Goal: Answer question/provide support: Share knowledge or assist other users

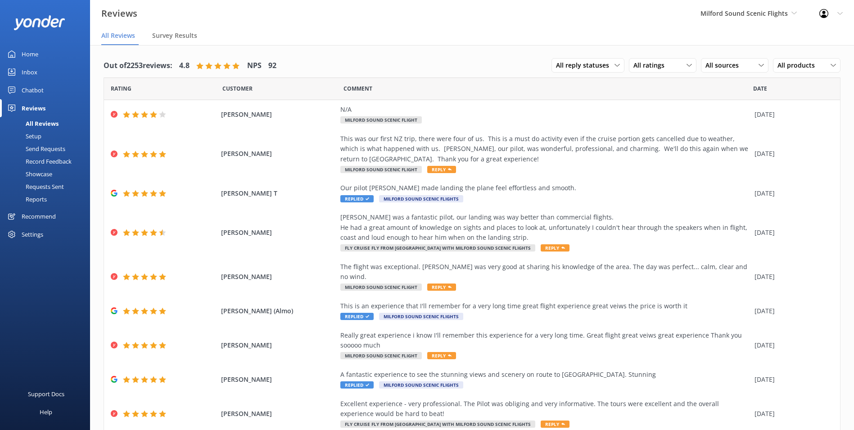
scroll to position [18, 0]
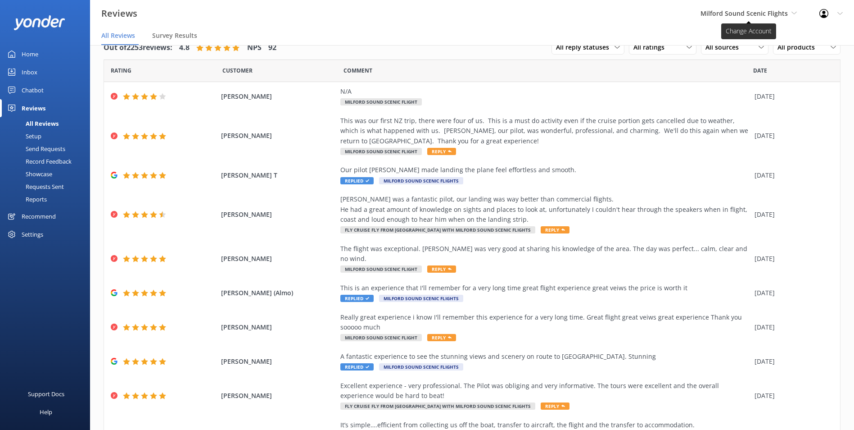
drag, startPoint x: 714, startPoint y: 20, endPoint x: 718, endPoint y: 17, distance: 5.1
click at [715, 19] on div "Milford Sound Scenic Flights Milford Sound Scenic Flights Glacier Helicopters T…" at bounding box center [749, 13] width 119 height 27
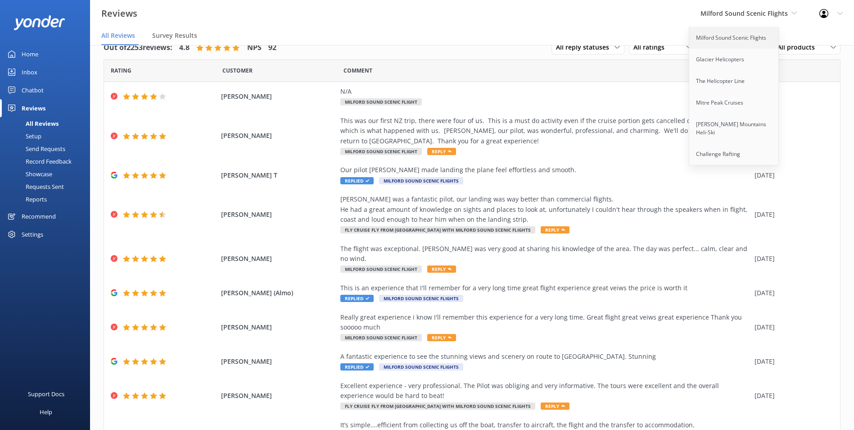
click at [725, 40] on link "Milford Sound Scenic Flights" at bounding box center [735, 38] width 90 height 22
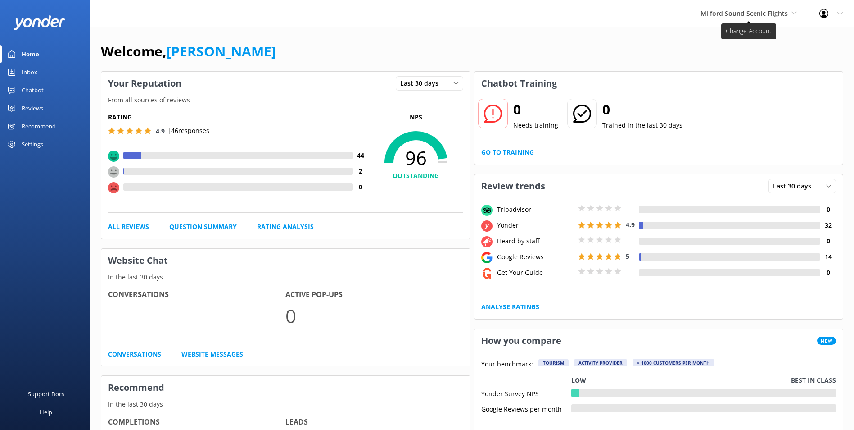
click at [737, 14] on span "Milford Sound Scenic Flights" at bounding box center [744, 13] width 87 height 9
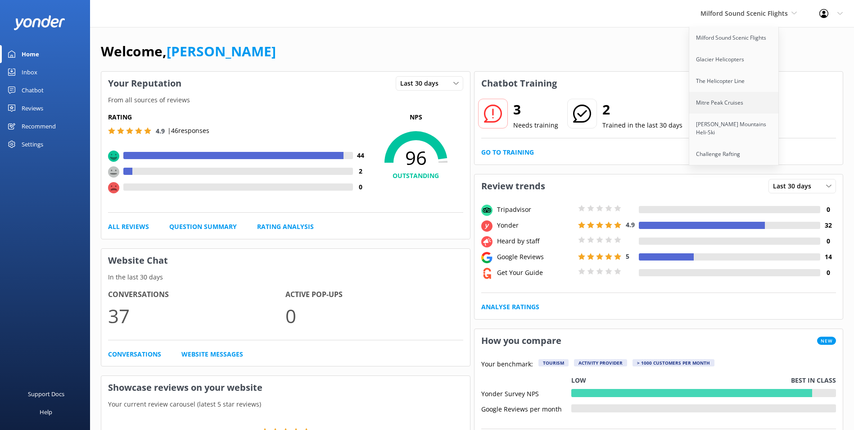
click at [751, 109] on link "Mitre Peak Cruises" at bounding box center [735, 103] width 90 height 22
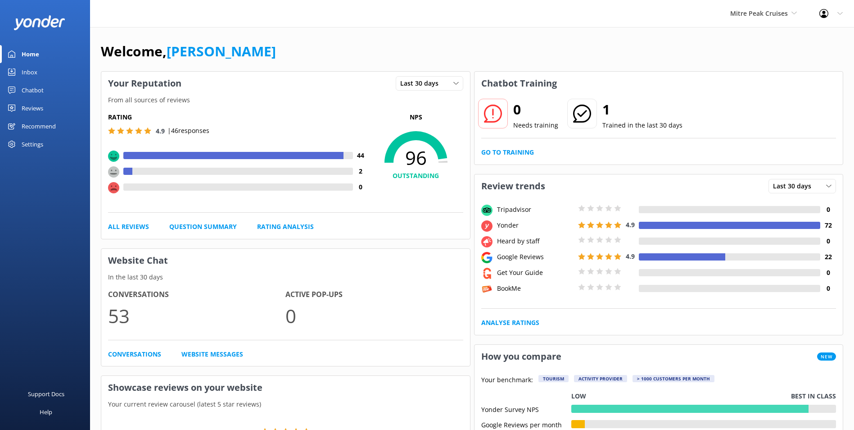
click at [35, 88] on div "Chatbot" at bounding box center [33, 90] width 22 height 18
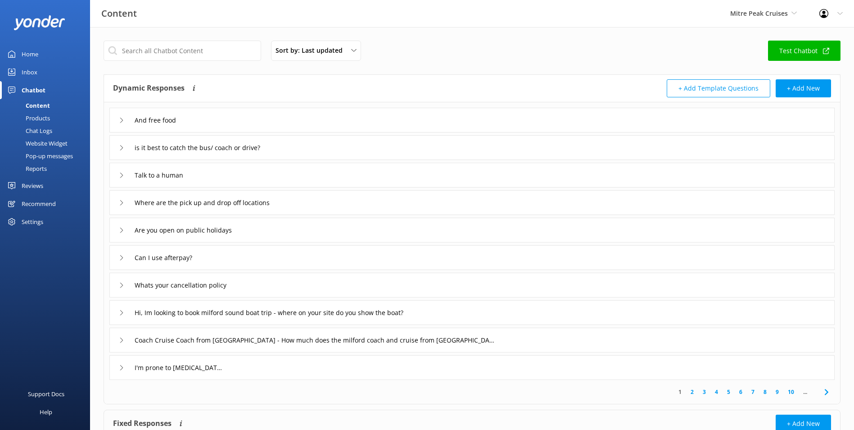
click at [49, 159] on div "Pop-up messages" at bounding box center [39, 156] width 68 height 13
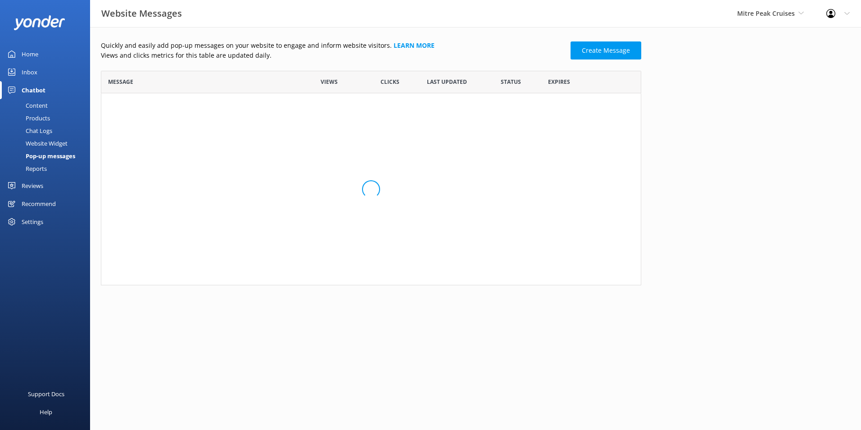
scroll to position [54, 534]
click at [201, 110] on link "Check NZTA for the latest updates on any disrup..." at bounding box center [200, 108] width 184 height 10
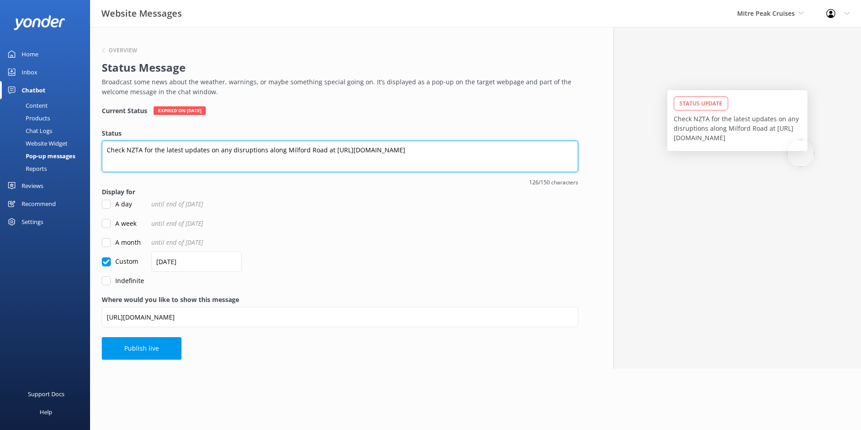
click at [109, 148] on textarea "Check NZTA for the latest updates on any disruptions along Milford Road at http…" at bounding box center [340, 157] width 477 height 32
type textarea "Please heck NZTA for the latest updates on any disruptions along Milford Road a…"
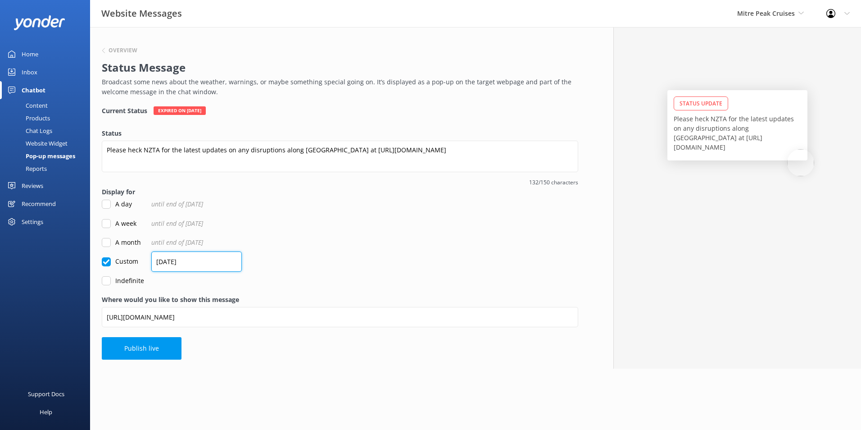
click at [198, 263] on input "09/09/2025" at bounding box center [196, 261] width 91 height 20
click at [106, 259] on input "Custom" at bounding box center [106, 261] width 9 height 9
checkbox input "false"
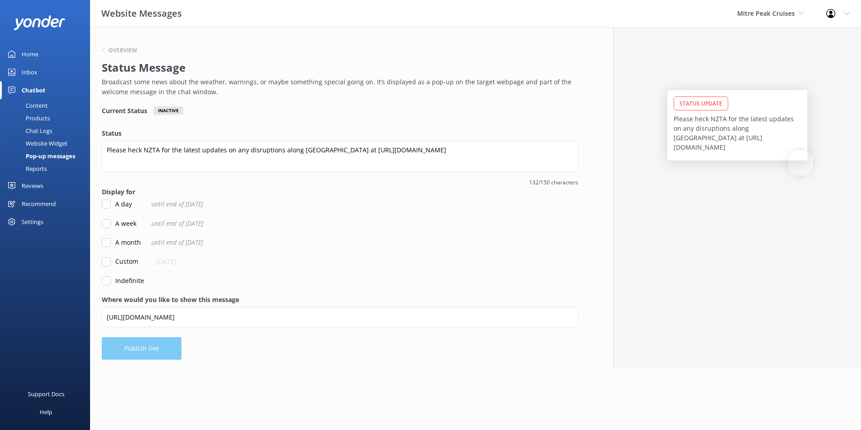
click at [108, 241] on input "A month" at bounding box center [106, 242] width 9 height 9
checkbox input "true"
drag, startPoint x: 105, startPoint y: 225, endPoint x: 109, endPoint y: 238, distance: 13.2
click at [105, 226] on input "A week" at bounding box center [106, 223] width 9 height 9
checkbox input "true"
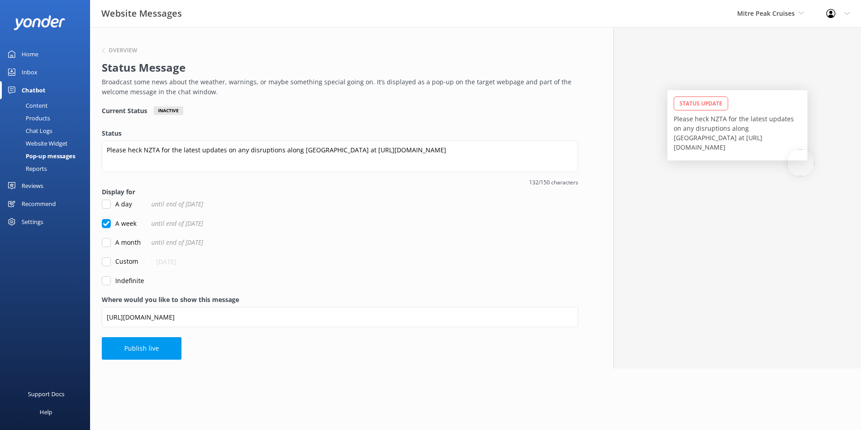
checkbox input "false"
drag, startPoint x: 150, startPoint y: 344, endPoint x: 166, endPoint y: 336, distance: 17.5
click at [150, 344] on button "Publish live" at bounding box center [142, 348] width 80 height 23
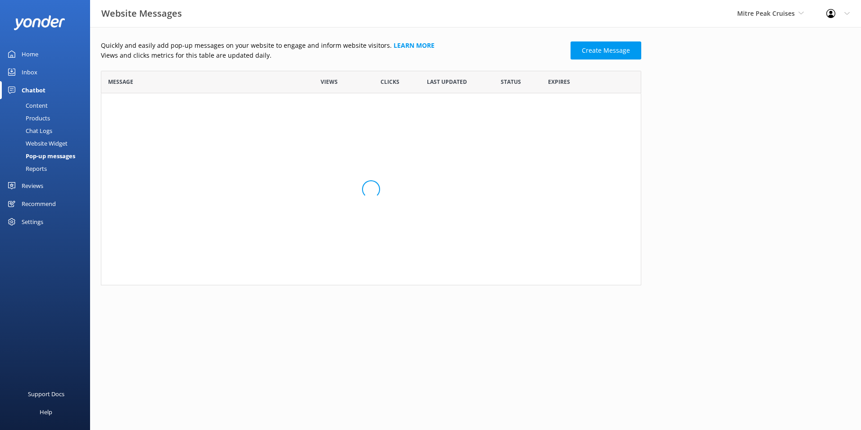
scroll to position [54, 534]
click at [238, 109] on link "Please heck NZTA for the latest updates on any..." at bounding box center [200, 108] width 184 height 10
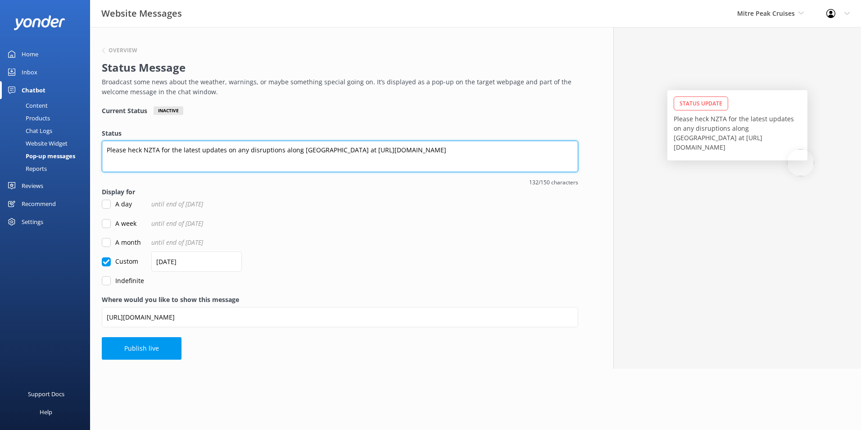
click at [131, 147] on textarea "Please heck NZTA for the latest updates on any disruptions along Milford Road a…" at bounding box center [340, 157] width 477 height 32
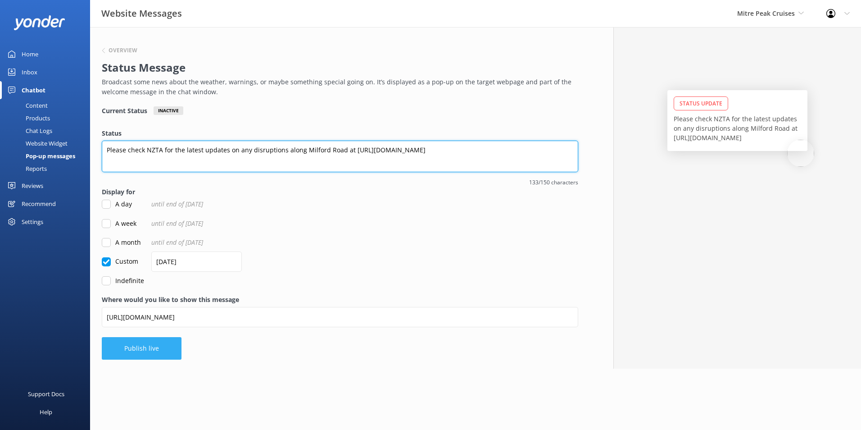
type textarea "Please check NZTA for the latest updates on any disruptions along Milford Road …"
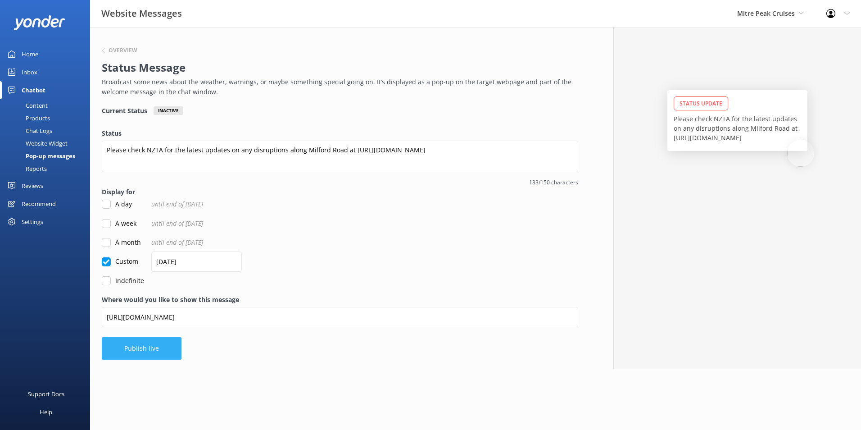
click at [161, 345] on button "Publish live" at bounding box center [142, 348] width 80 height 23
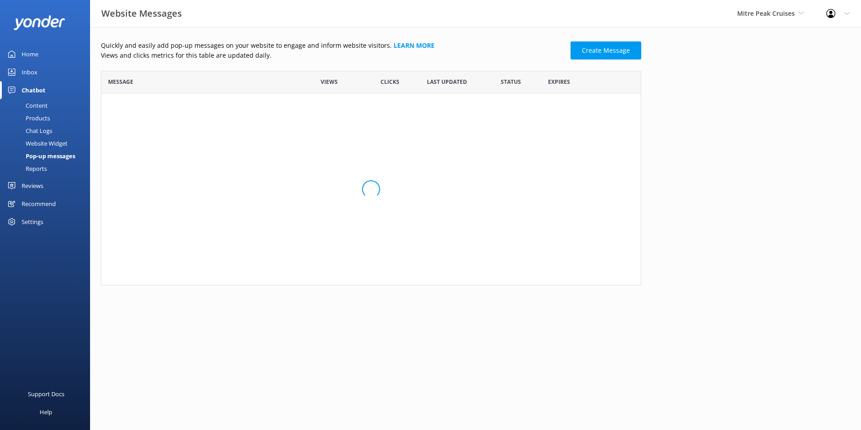
scroll to position [7, 7]
click at [42, 73] on link "Inbox" at bounding box center [45, 72] width 90 height 18
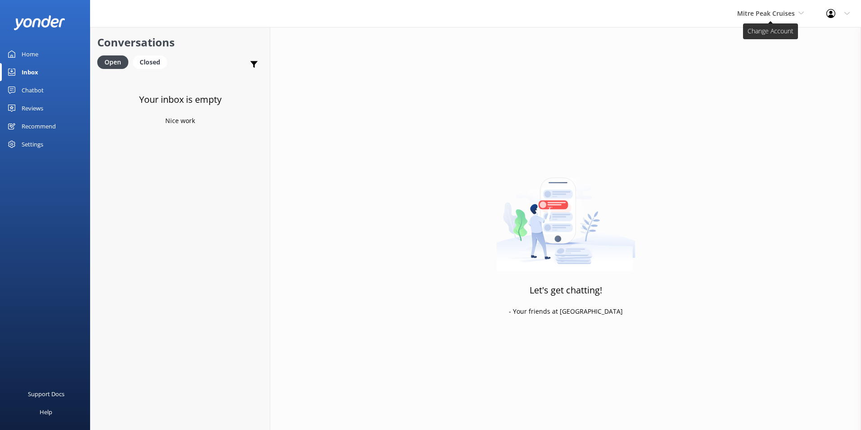
click at [774, 16] on span "Mitre Peak Cruises" at bounding box center [766, 13] width 58 height 9
click at [788, 46] on link "Milford Sound Scenic Flights" at bounding box center [771, 38] width 90 height 22
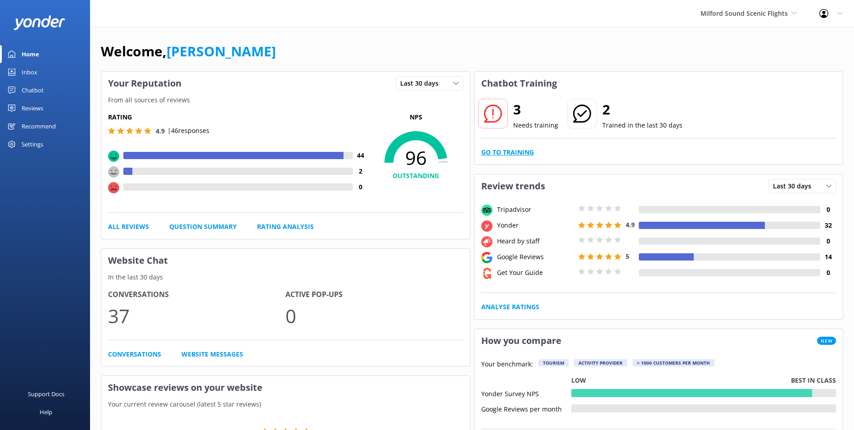
click at [519, 157] on link "Go to Training" at bounding box center [507, 152] width 53 height 10
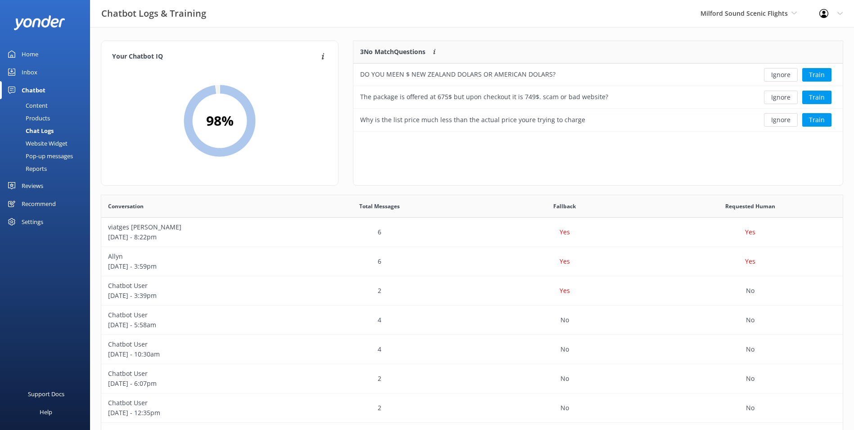
scroll to position [309, 735]
click at [783, 77] on button "Ignore" at bounding box center [781, 75] width 34 height 14
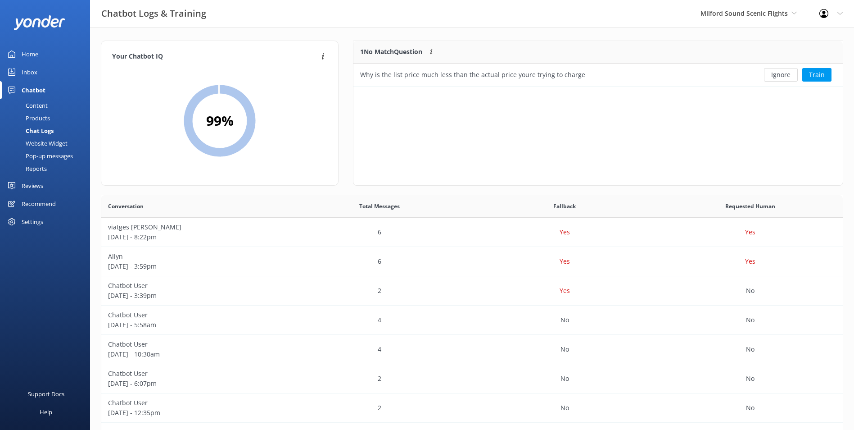
scroll to position [39, 482]
click at [783, 77] on button "Ignore" at bounding box center [781, 75] width 34 height 14
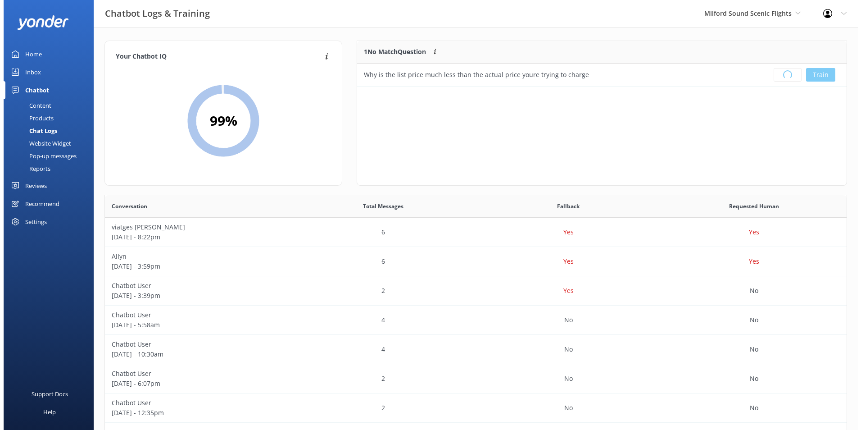
scroll to position [106, 482]
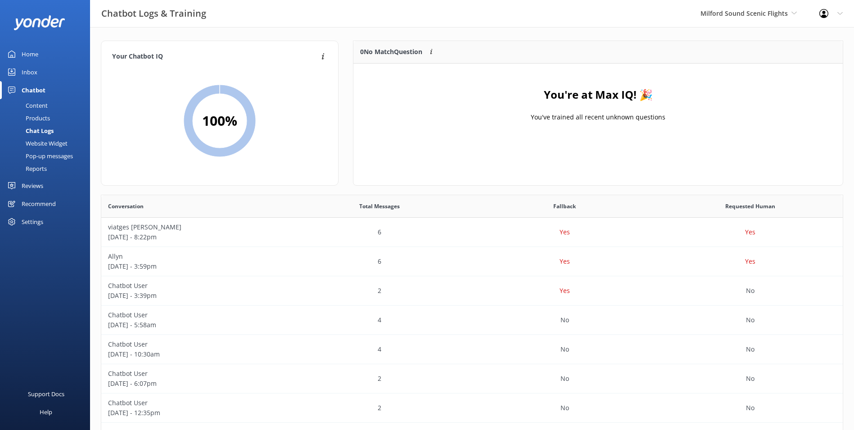
click at [50, 75] on link "Inbox" at bounding box center [45, 72] width 90 height 18
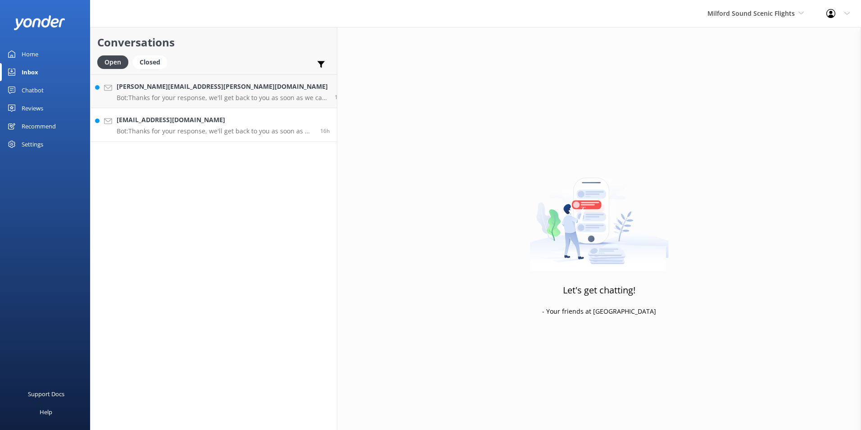
click at [195, 125] on div "allynjwagner@gmail.com Bot: Thanks for your response, we'll get back to you as …" at bounding box center [215, 125] width 197 height 20
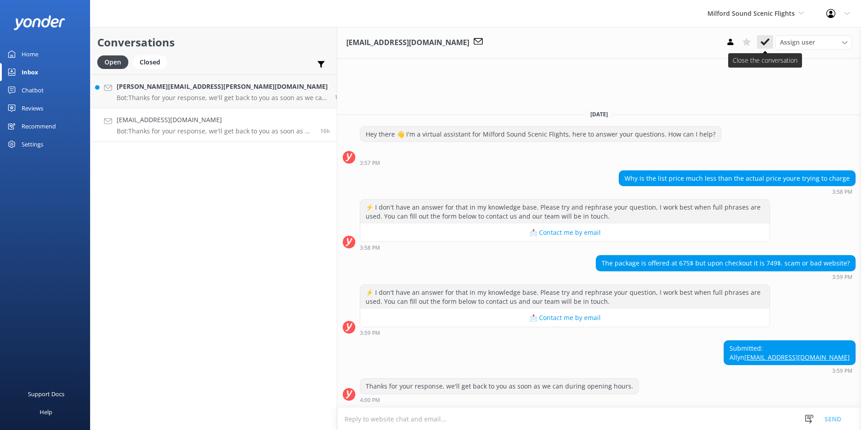
click at [763, 44] on use at bounding box center [765, 41] width 9 height 7
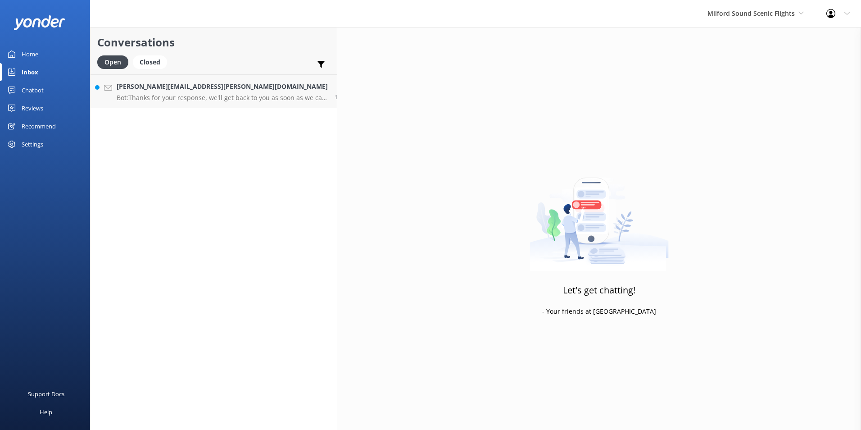
click at [26, 91] on div "Chatbot" at bounding box center [33, 90] width 22 height 18
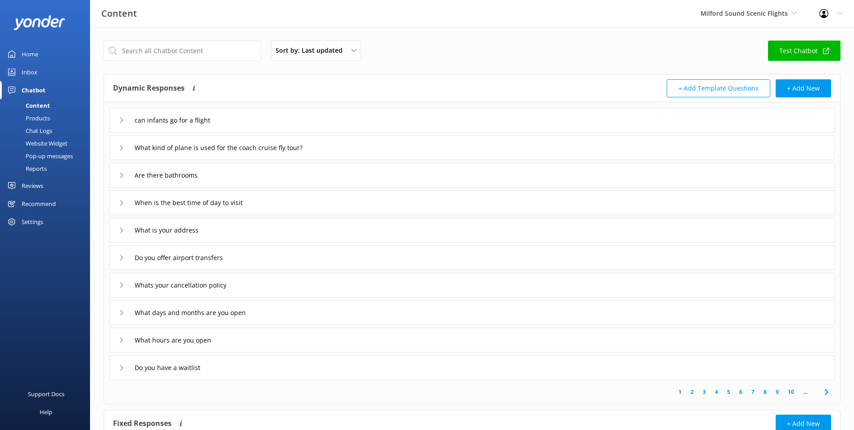
click at [21, 66] on link "Inbox" at bounding box center [45, 72] width 90 height 18
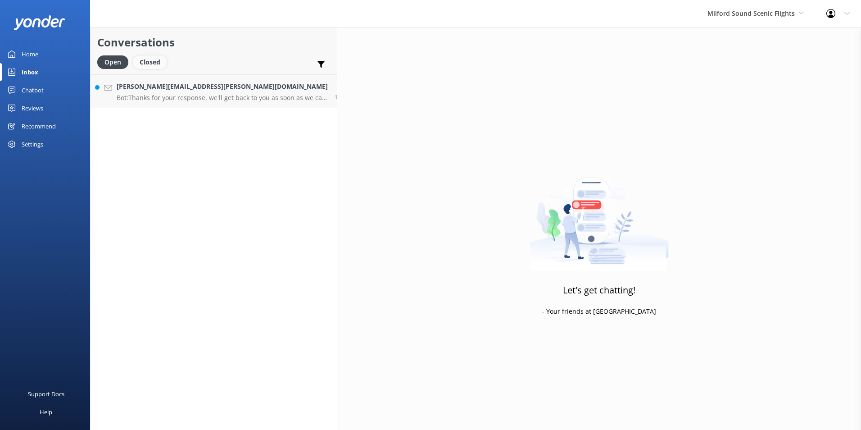
click at [161, 62] on div "Closed" at bounding box center [150, 62] width 34 height 14
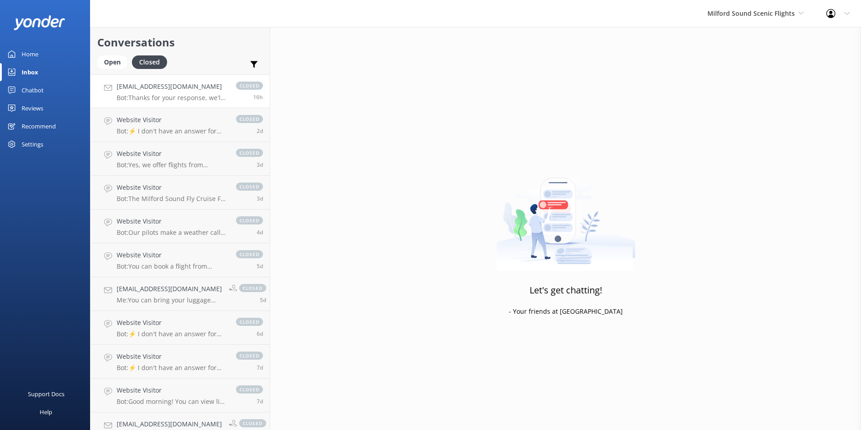
click at [174, 87] on h4 "[EMAIL_ADDRESS][DOMAIN_NAME]" at bounding box center [172, 87] width 110 height 10
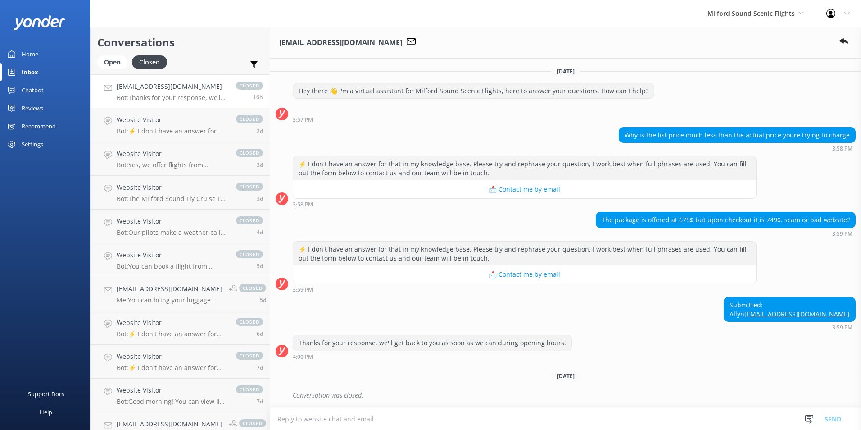
scroll to position [8, 0]
click at [844, 41] on use at bounding box center [844, 41] width 9 height 6
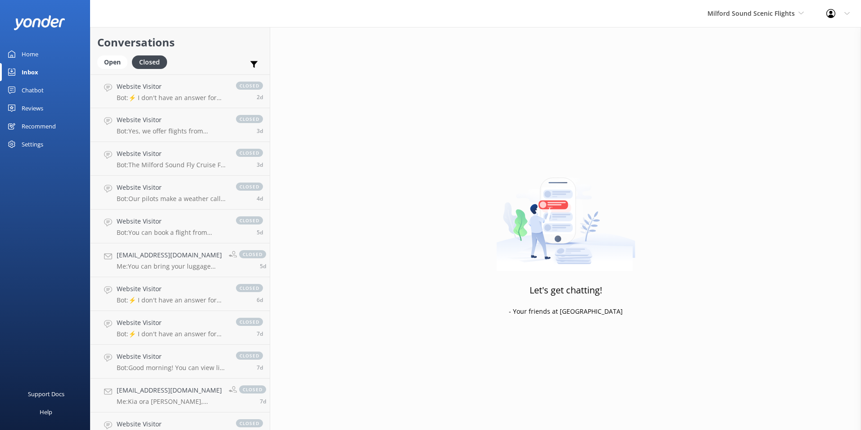
click at [123, 69] on div "Open Closed" at bounding box center [134, 66] width 74 height 22
click at [119, 66] on div "Open" at bounding box center [112, 62] width 30 height 14
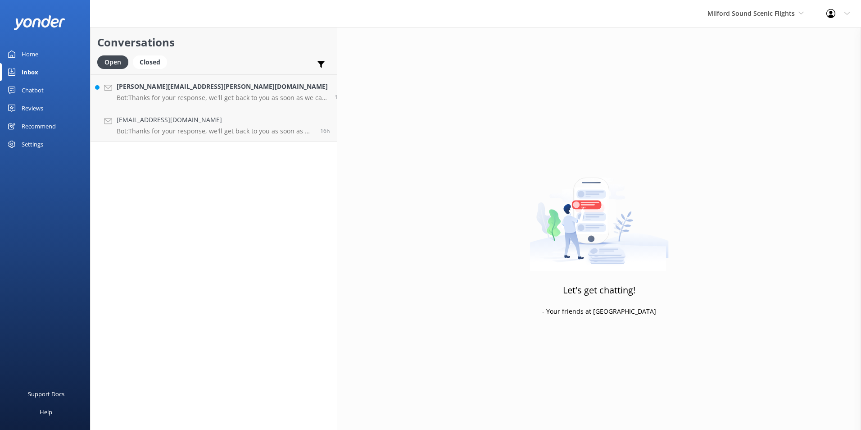
drag, startPoint x: 179, startPoint y: 133, endPoint x: 244, endPoint y: 162, distance: 71.2
click at [180, 133] on p "Bot: Thanks for your response, we'll get back to you as soon as we can during o…" at bounding box center [215, 131] width 197 height 8
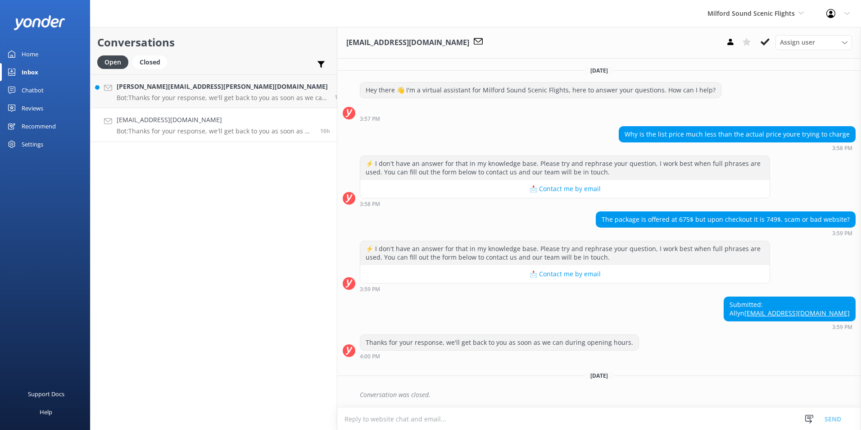
scroll to position [23, 0]
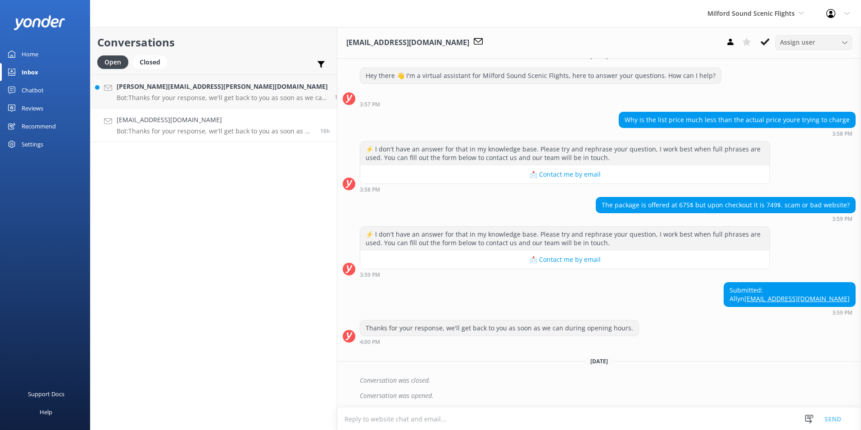
click at [817, 49] on div "Assign user Nicki Miller Jaimie Moscarello Sam Baker Central Reservations James…" at bounding box center [814, 42] width 77 height 14
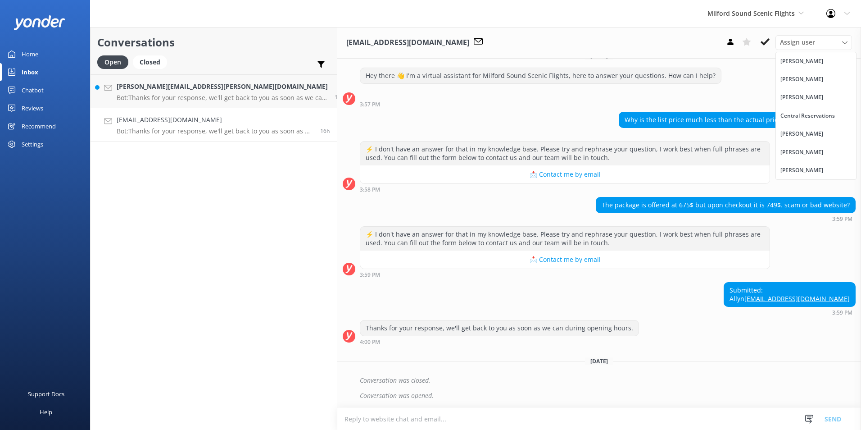
click at [486, 414] on textarea at bounding box center [599, 419] width 524 height 22
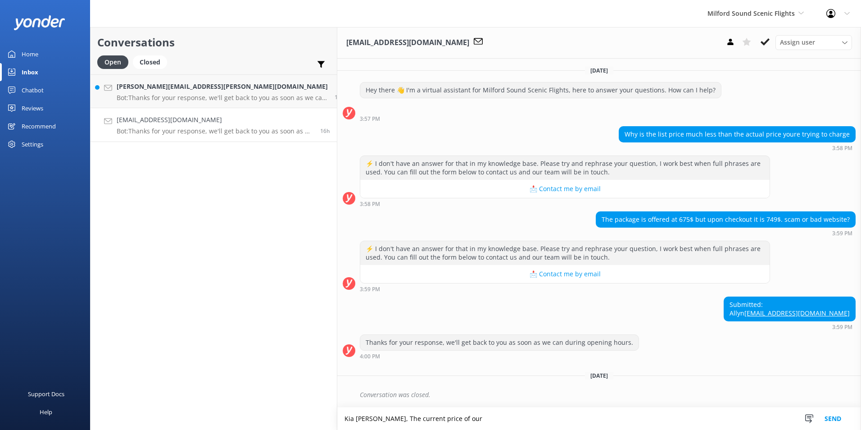
scroll to position [24, 0]
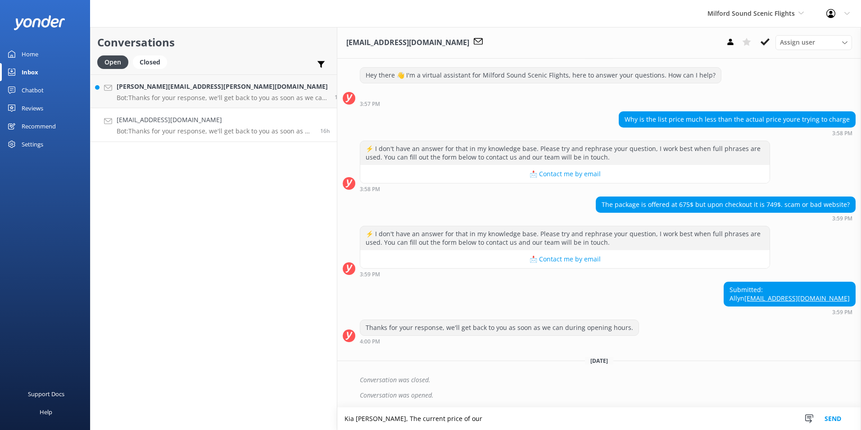
type textarea "Kia ora Allyn, The current price of our"
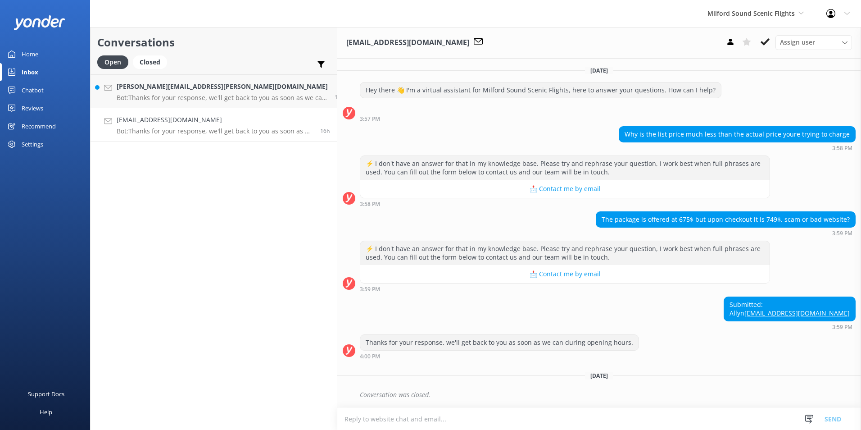
scroll to position [23, 0]
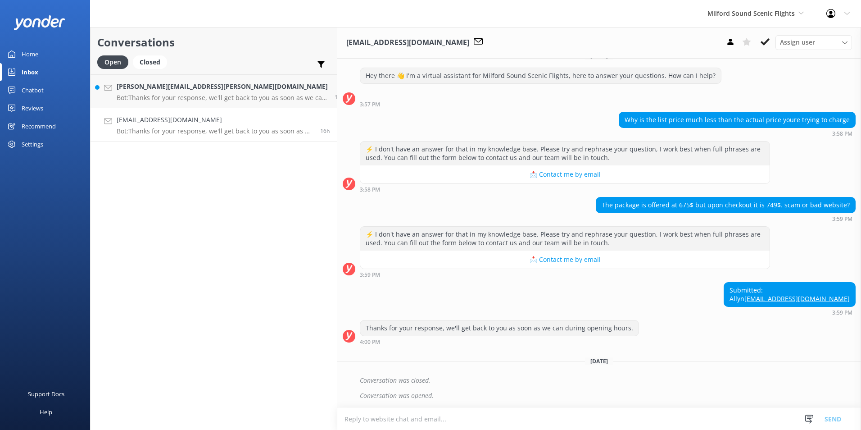
click at [672, 411] on textarea at bounding box center [599, 419] width 524 height 22
click at [624, 410] on textarea at bounding box center [599, 419] width 524 height 22
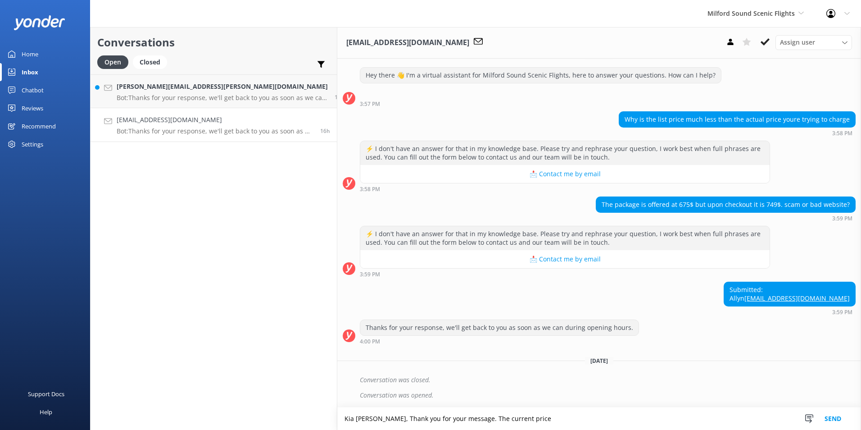
click at [487, 424] on textarea "Kia [PERSON_NAME], Thank you for your message. The current price" at bounding box center [599, 418] width 524 height 23
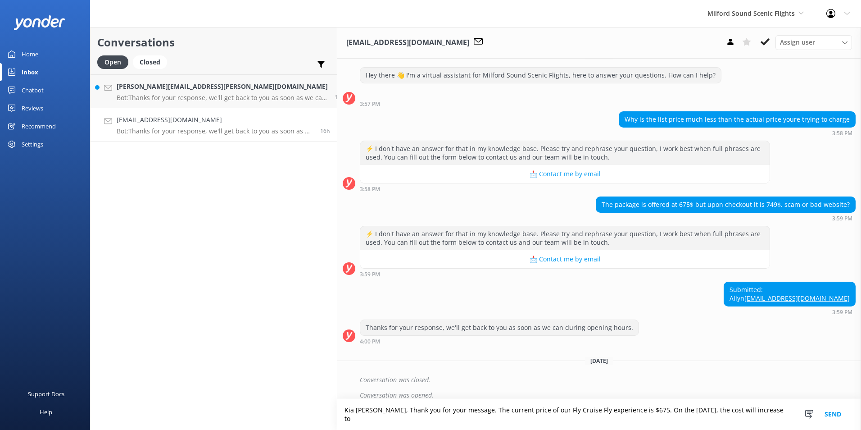
drag, startPoint x: 721, startPoint y: 411, endPoint x: 722, endPoint y: 416, distance: 5.0
click at [721, 414] on textarea "Kia [PERSON_NAME], Thank you for your message. The current price of our Fly Cru…" at bounding box center [599, 414] width 524 height 31
click at [722, 416] on textarea "Kia [PERSON_NAME], Thank you for your message. The current price of our Fly Cru…" at bounding box center [599, 414] width 524 height 31
click at [746, 418] on textarea "Kia [PERSON_NAME], Thank you for your message. The current price of our Fly Cru…" at bounding box center [599, 414] width 524 height 31
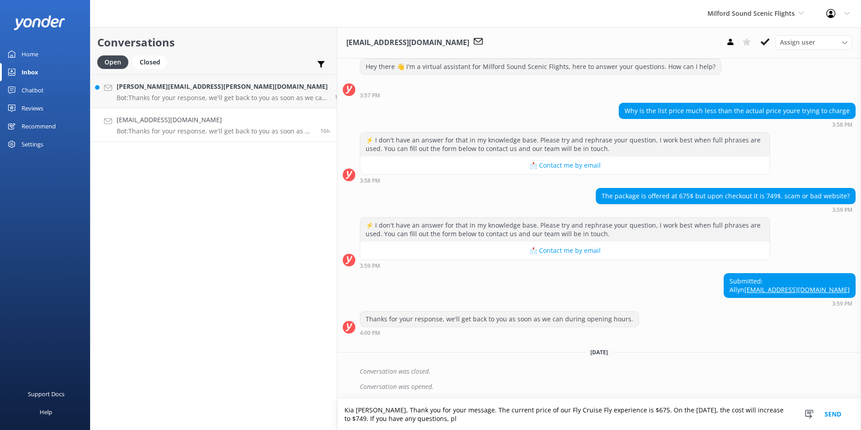
scroll to position [32, 0]
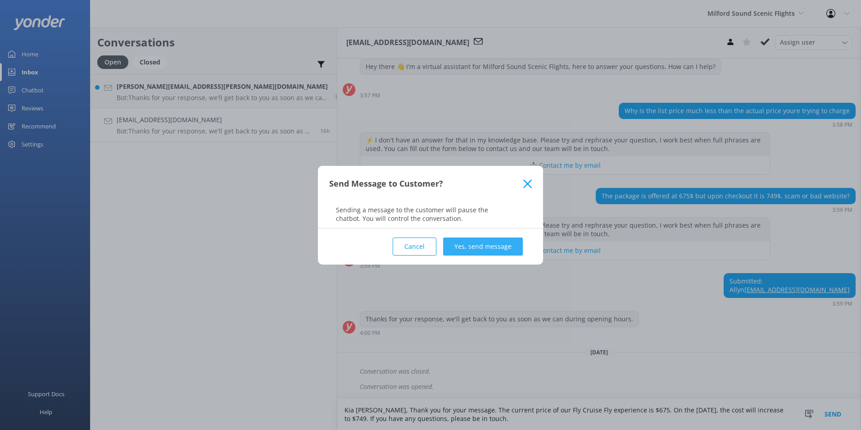
type textarea "Kia [PERSON_NAME], Thank you for your message. The current price of our Fly Cru…"
click at [462, 241] on button "Yes, send message" at bounding box center [483, 246] width 80 height 18
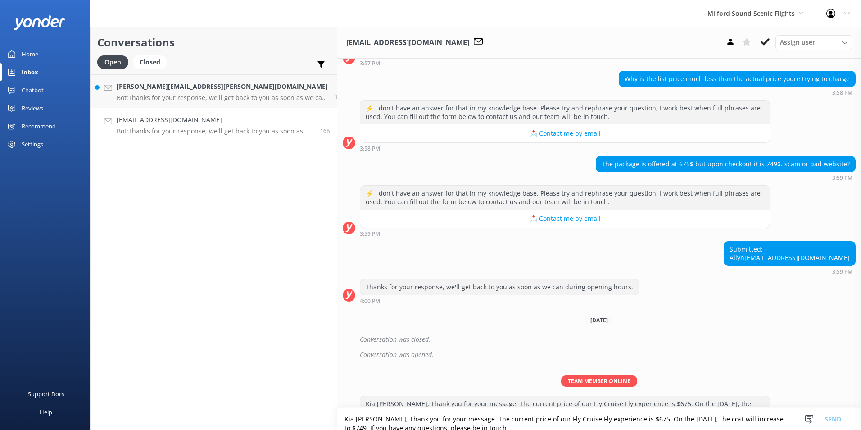
scroll to position [91, 0]
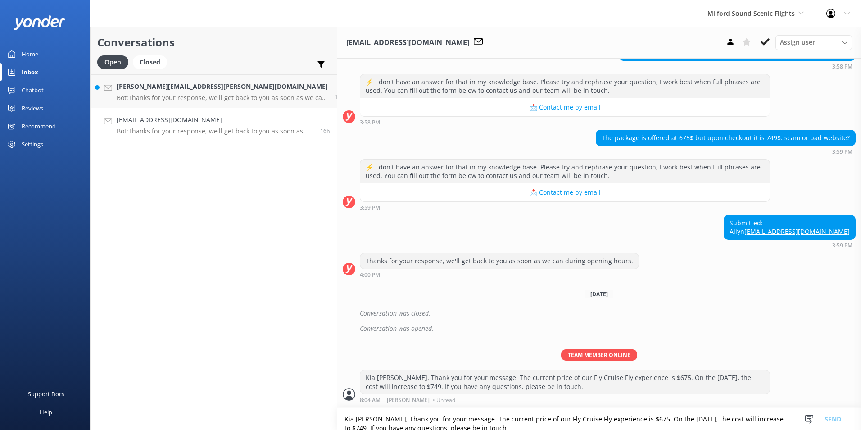
click at [765, 40] on icon at bounding box center [765, 41] width 9 height 9
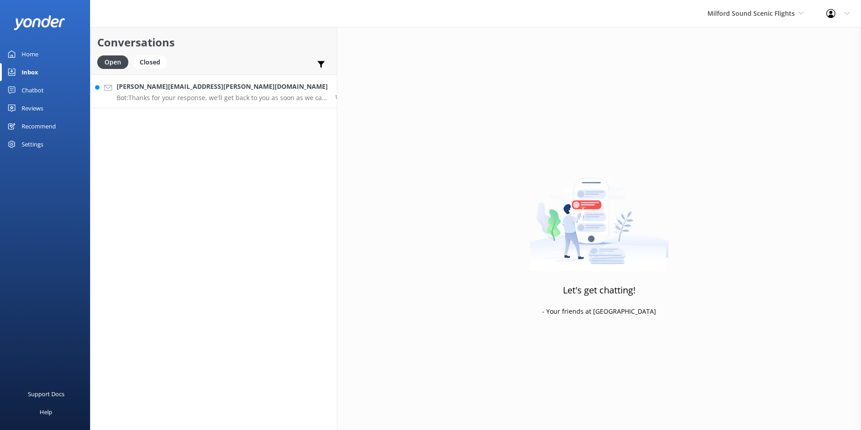
click at [222, 93] on div "[PERSON_NAME][EMAIL_ADDRESS][PERSON_NAME][DOMAIN_NAME] Bot: Thanks for your res…" at bounding box center [222, 91] width 211 height 19
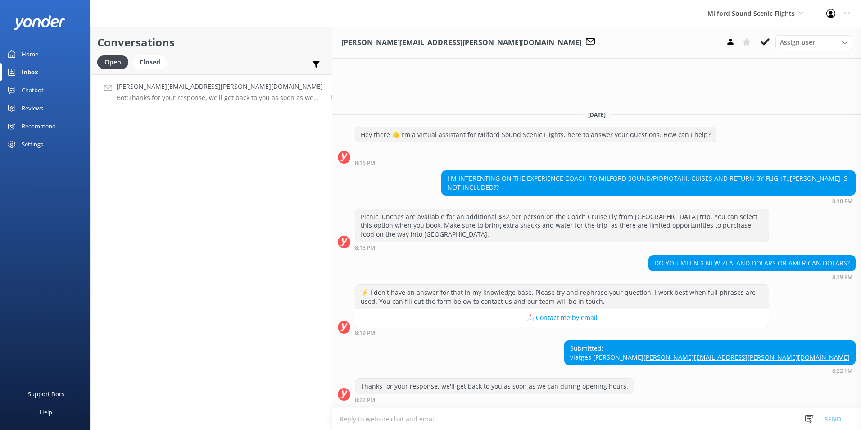
click at [43, 89] on div "Chatbot" at bounding box center [33, 90] width 22 height 18
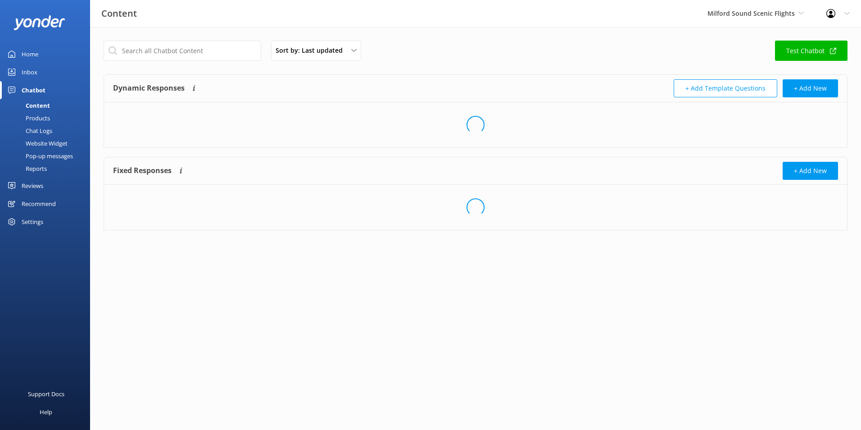
click at [36, 78] on div "Inbox" at bounding box center [30, 72] width 16 height 18
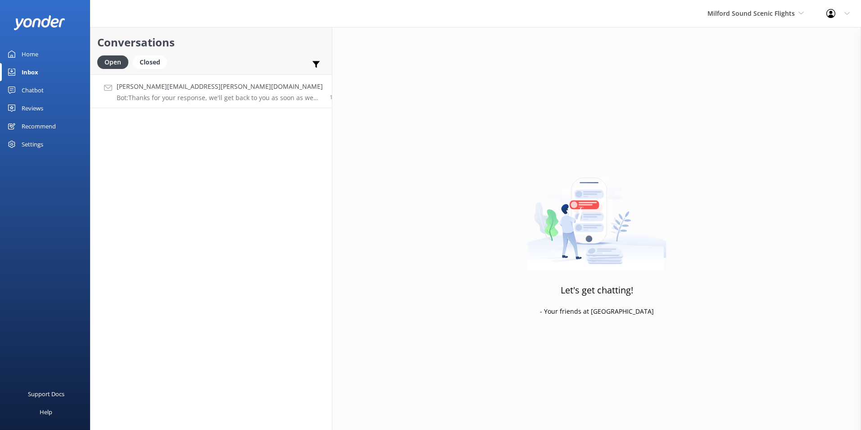
click at [162, 90] on h4 "[PERSON_NAME][EMAIL_ADDRESS][PERSON_NAME][DOMAIN_NAME]" at bounding box center [220, 87] width 206 height 10
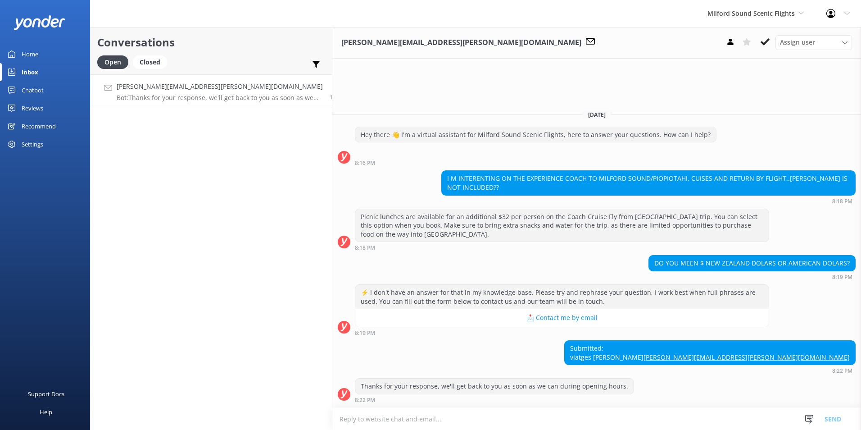
click at [36, 91] on div "Chatbot" at bounding box center [33, 90] width 22 height 18
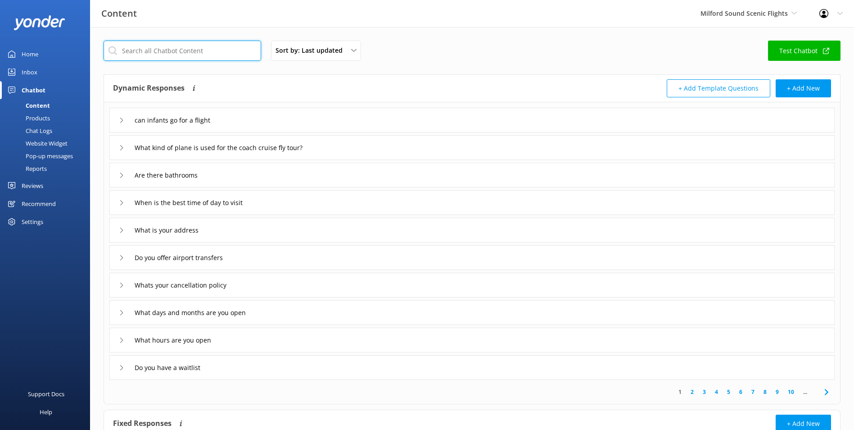
click at [167, 54] on input "text" at bounding box center [183, 51] width 158 height 20
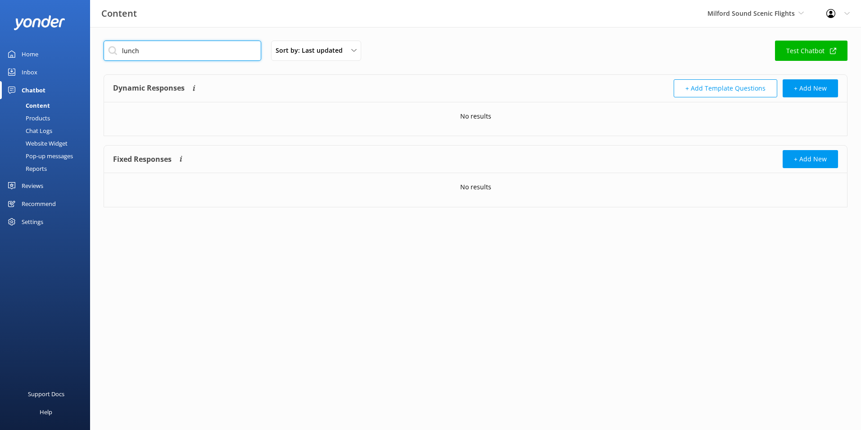
type input "lunch"
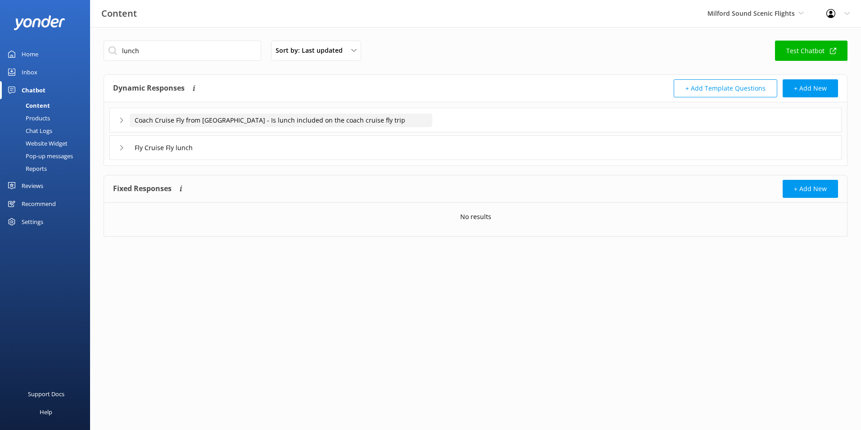
click at [271, 124] on input "Coach Cruise Fly from [GEOGRAPHIC_DATA] - Is lunch included on the coach cruise…" at bounding box center [281, 121] width 303 height 14
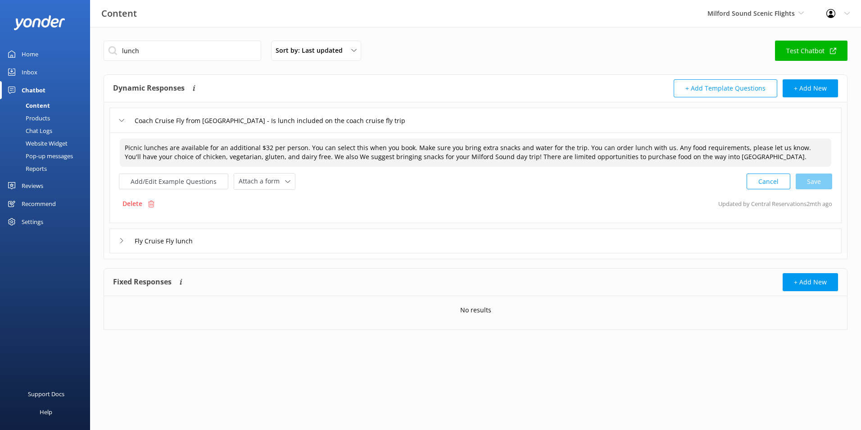
click at [210, 152] on textarea "Picnic lunches are available for an additional $32 per person. You can select t…" at bounding box center [476, 152] width 712 height 28
click at [171, 149] on textarea "Picnic lunches are available for an additional $32 per person. You can select t…" at bounding box center [476, 152] width 712 height 28
click at [176, 149] on textarea "Picnic lunches are available for an additional $32 per person. You can select t…" at bounding box center [476, 152] width 712 height 28
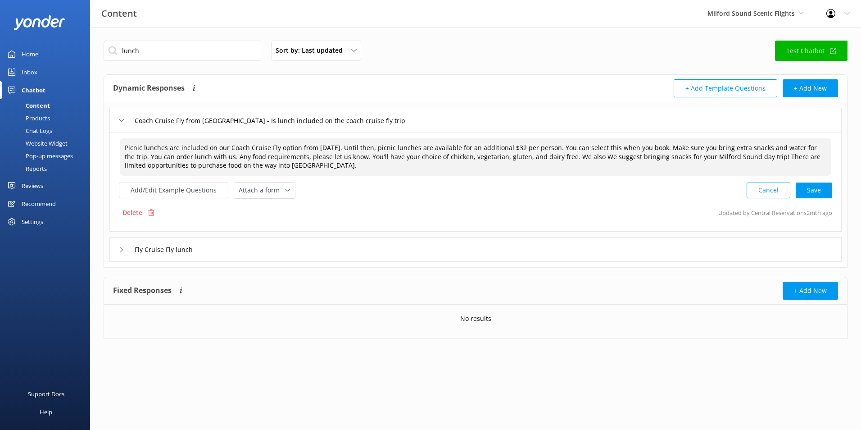
click at [595, 154] on textarea "Picnic lunches are included on our Coach Cruise Fly option from [DATE]. Until t…" at bounding box center [476, 156] width 712 height 37
click at [814, 183] on div "Cancel Loading.." at bounding box center [789, 189] width 85 height 17
type textarea "Picnic lunches are included on our Coach Cruise Fly option from [DATE]. Until t…"
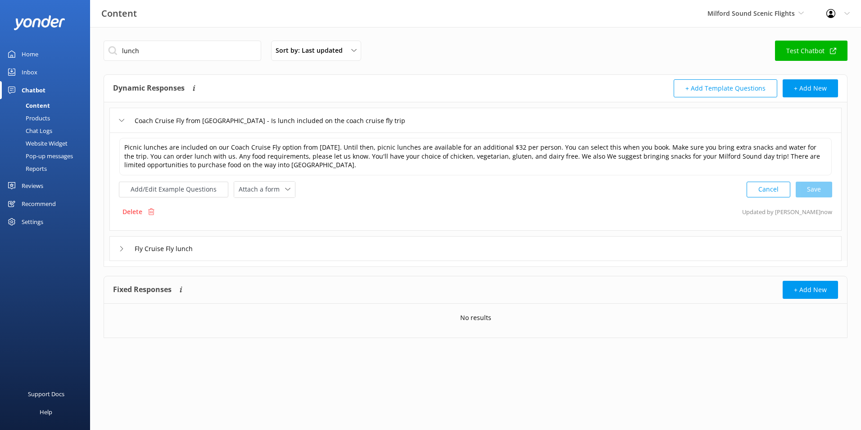
click at [31, 66] on div "Inbox" at bounding box center [30, 72] width 16 height 18
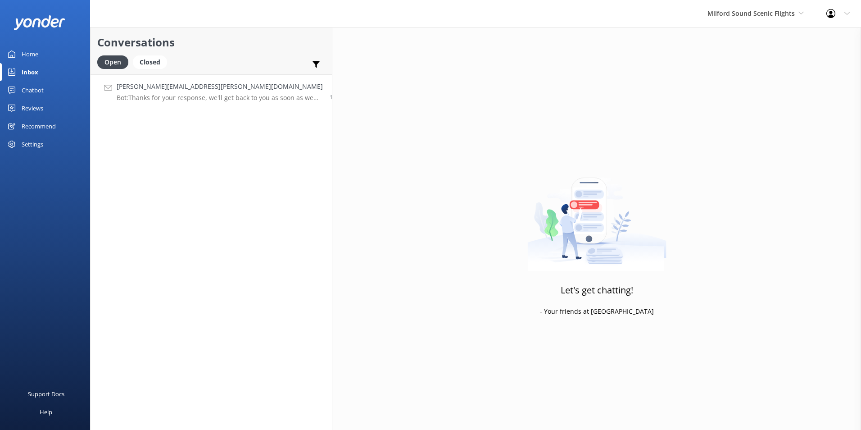
click at [220, 87] on h4 "[PERSON_NAME][EMAIL_ADDRESS][PERSON_NAME][DOMAIN_NAME]" at bounding box center [220, 87] width 206 height 10
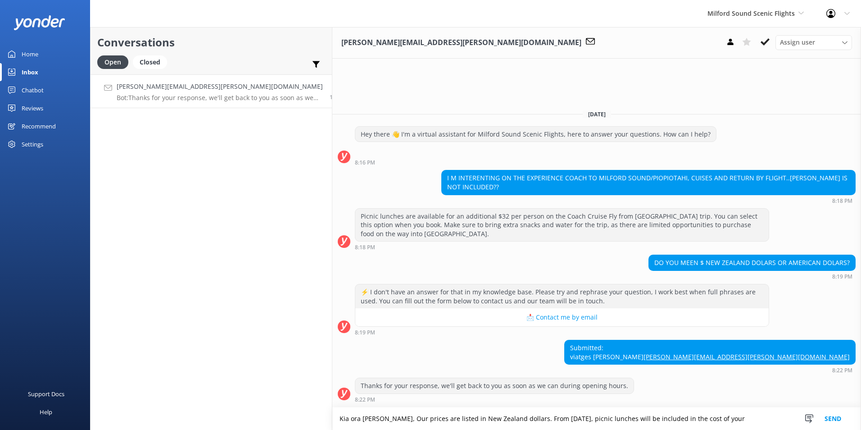
click at [691, 421] on textarea "Kia ora [PERSON_NAME], Our prices are listed in New Zealand dollars. From [DATE…" at bounding box center [596, 418] width 529 height 23
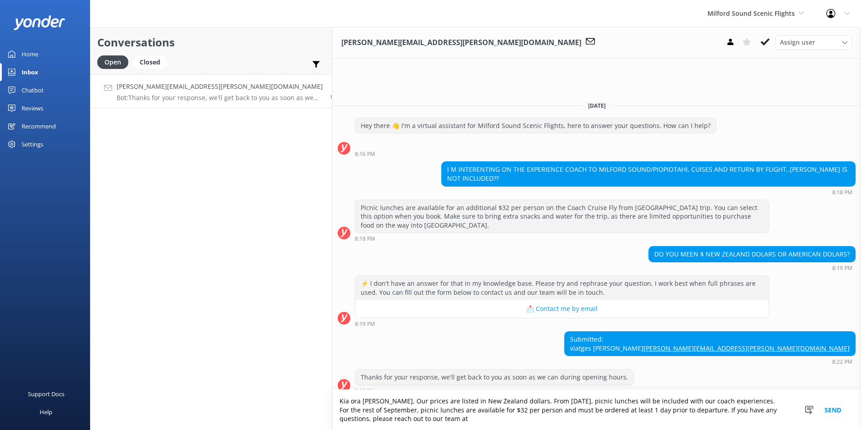
type textarea "Kia ora [PERSON_NAME], Our prices are listed in New Zealand dollars. From [DATE…"
